Goal: Check status: Check status

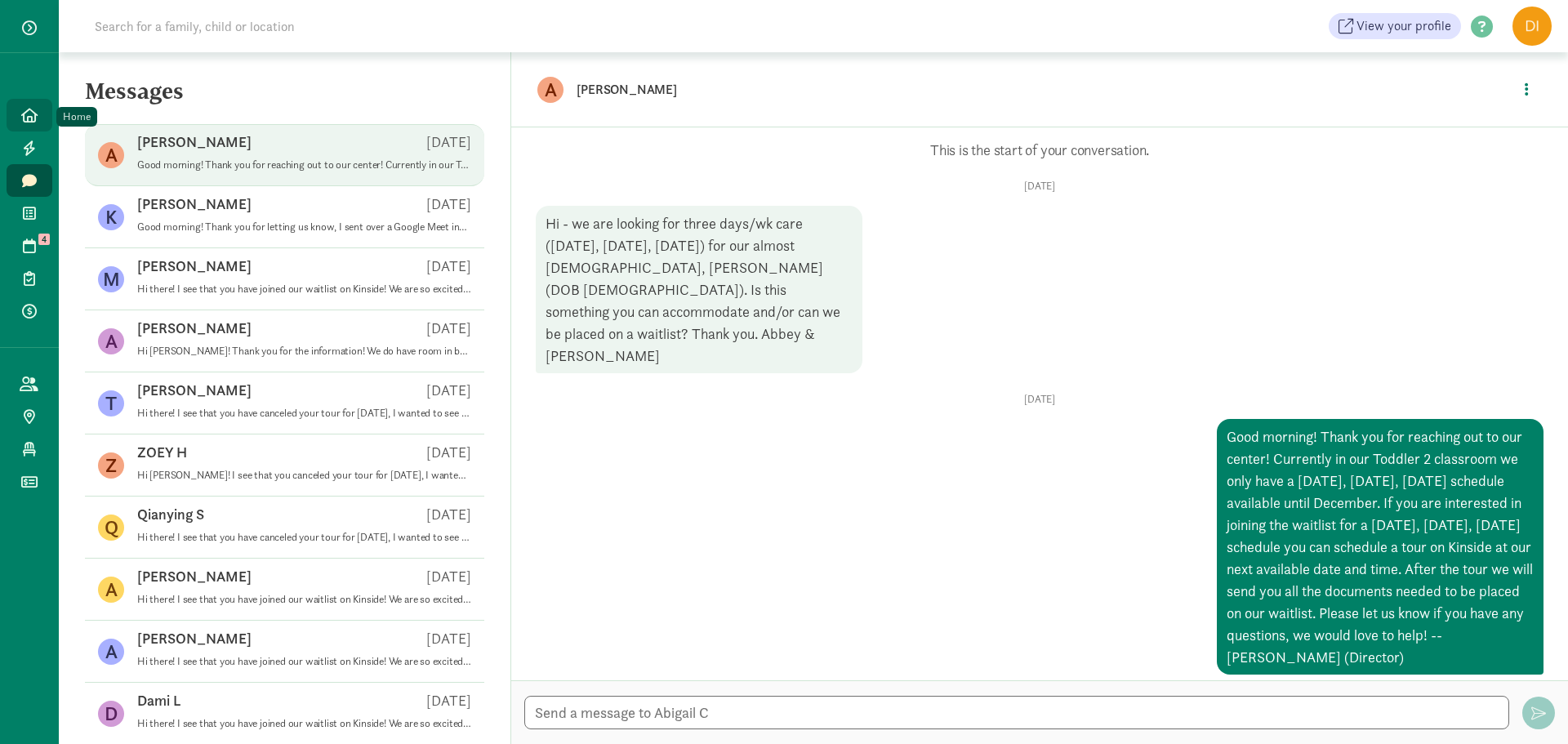
click at [41, 116] on link "Home" at bounding box center [29, 115] width 46 height 33
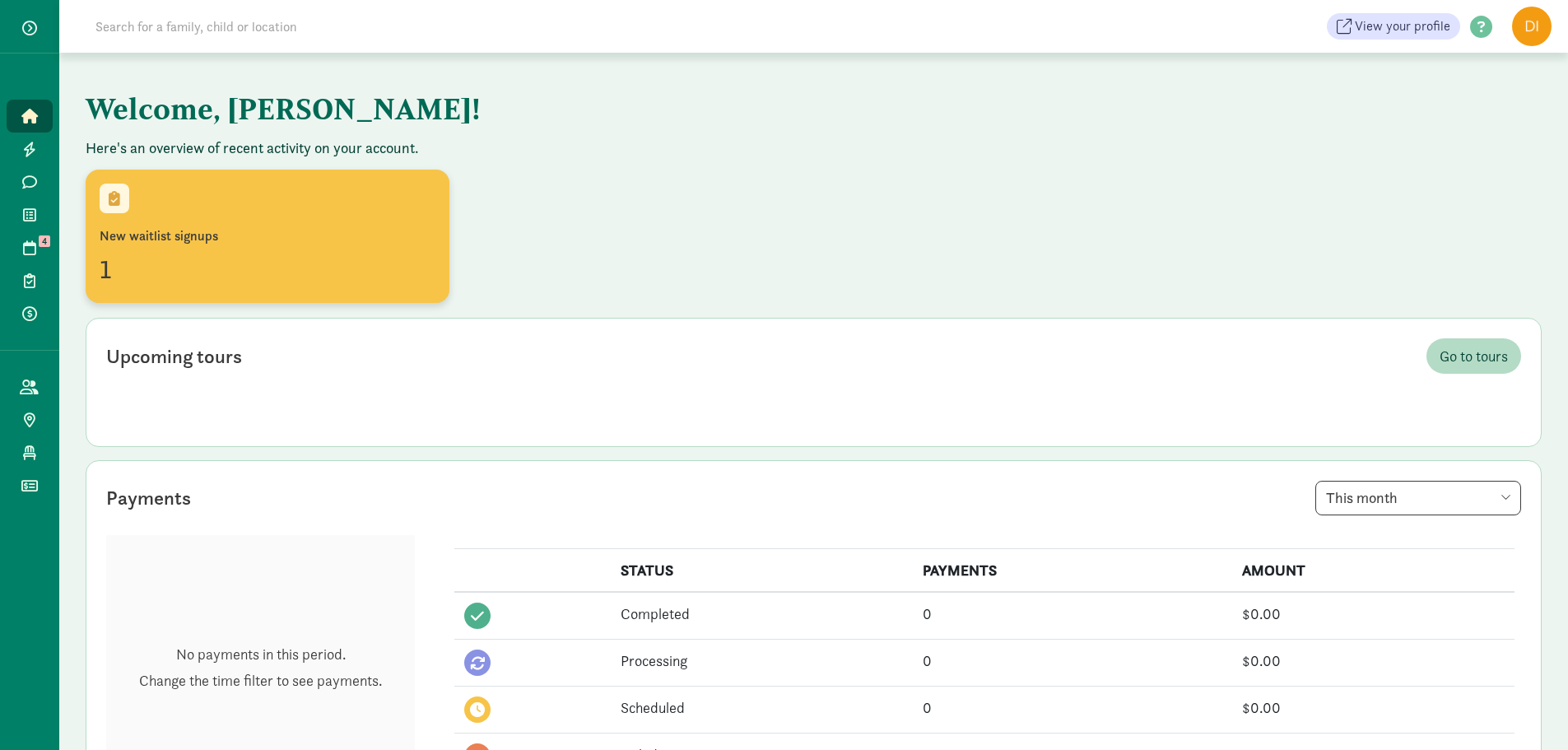
click at [212, 261] on div "1" at bounding box center [267, 269] width 336 height 39
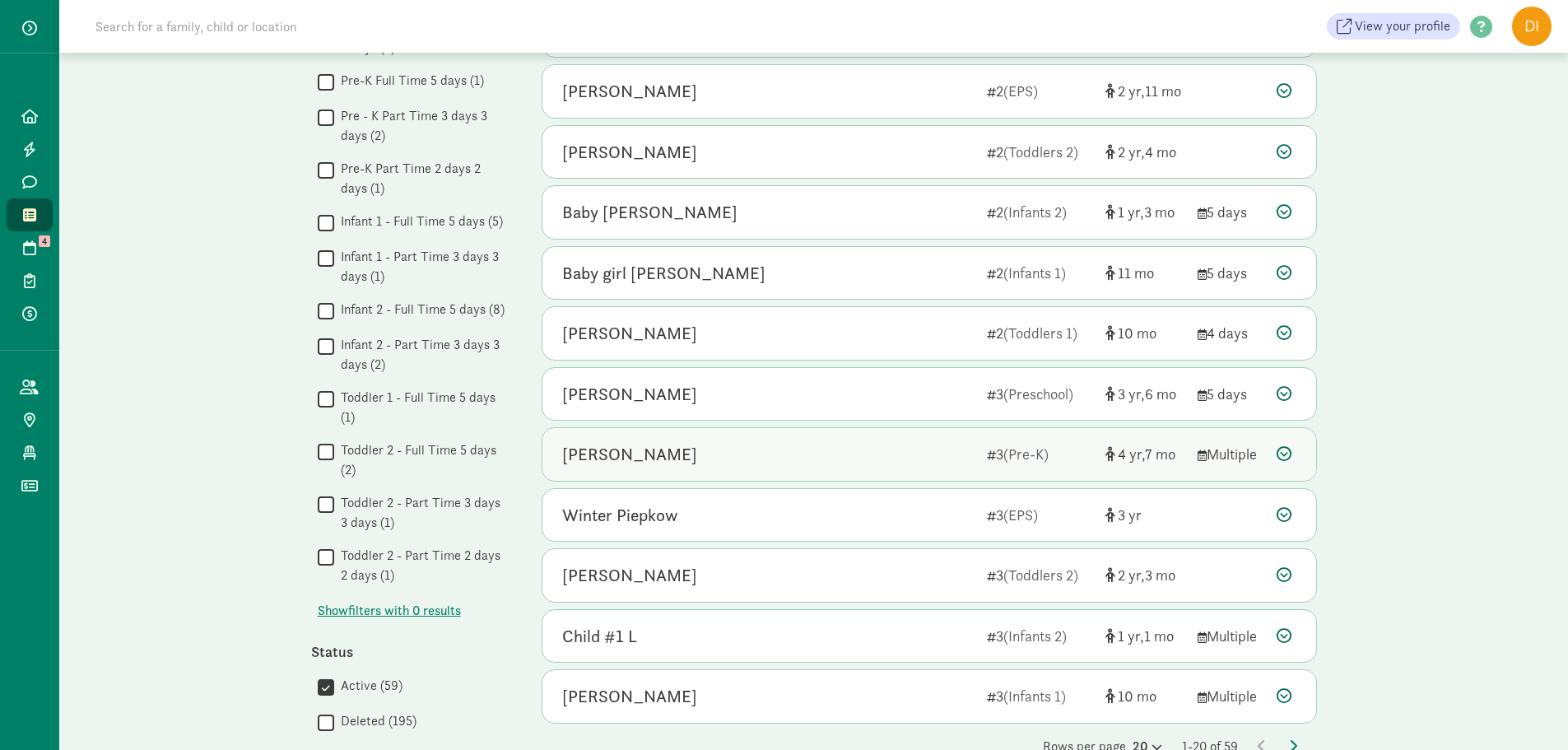
scroll to position [904, 0]
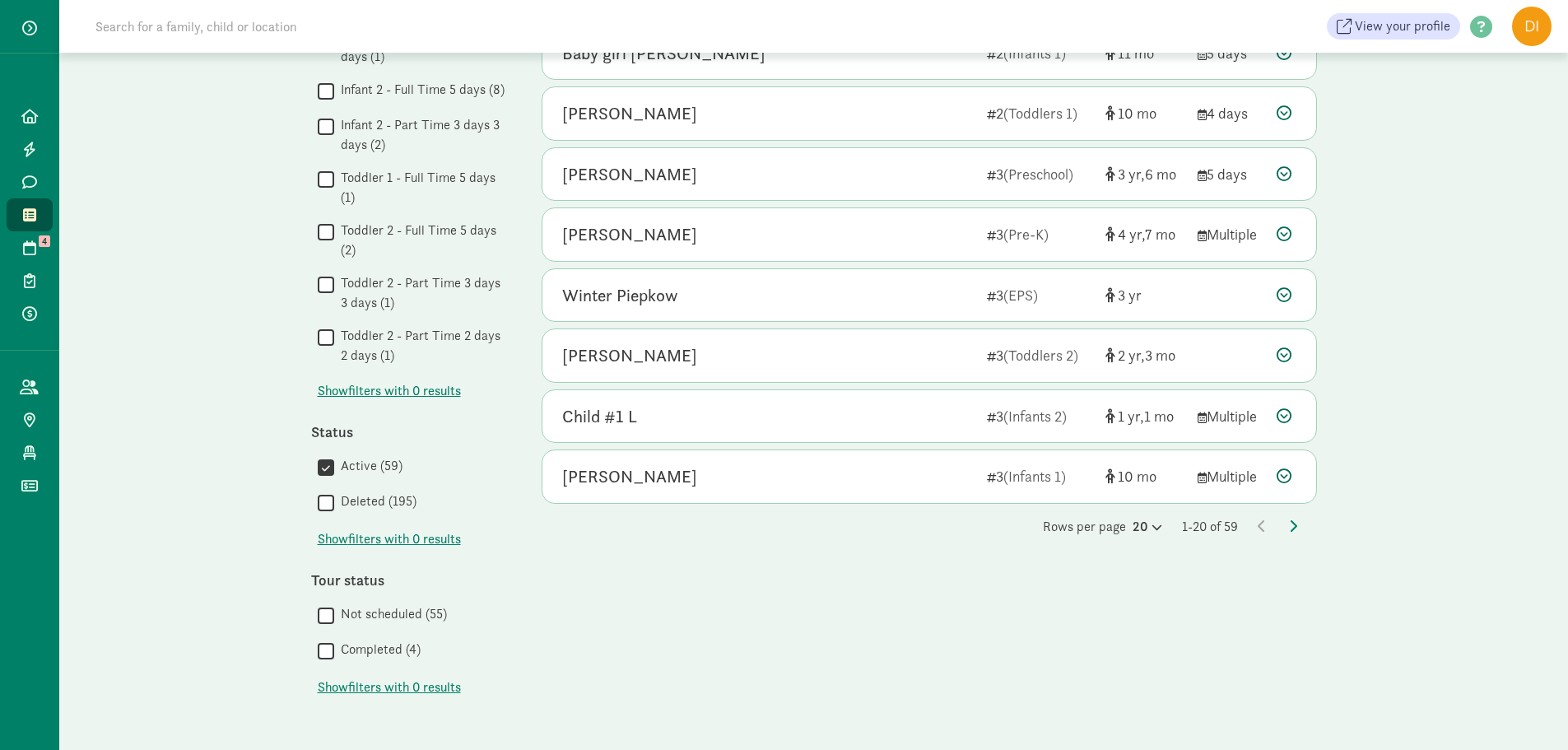
click at [1301, 523] on div "Rows per page 20 1-20 of 59" at bounding box center [929, 527] width 775 height 20
click at [244, 25] on input at bounding box center [316, 26] width 461 height 33
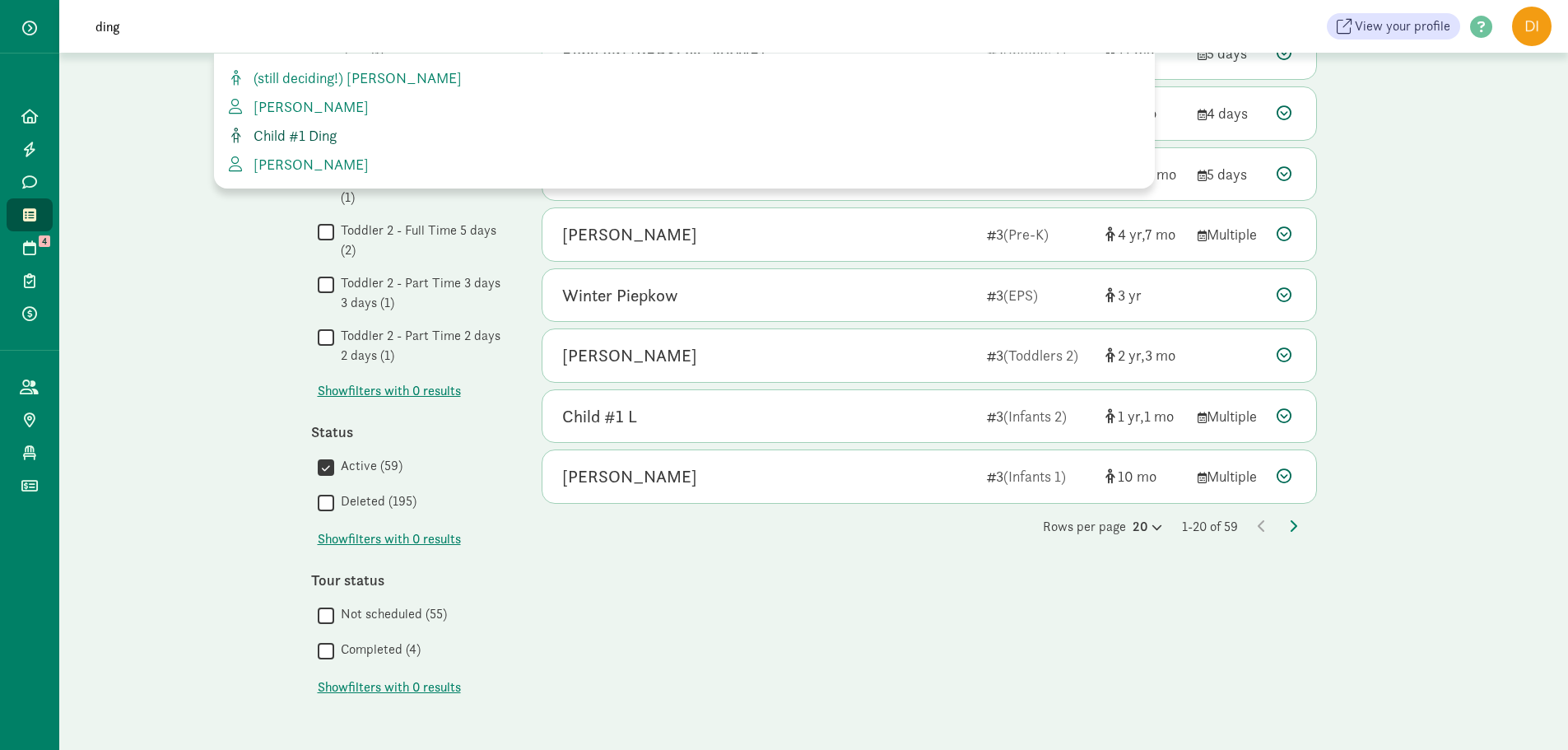
type input "ding"
click at [326, 144] on span "Child #1 Ding" at bounding box center [291, 135] width 90 height 19
